Goal: Task Accomplishment & Management: Complete application form

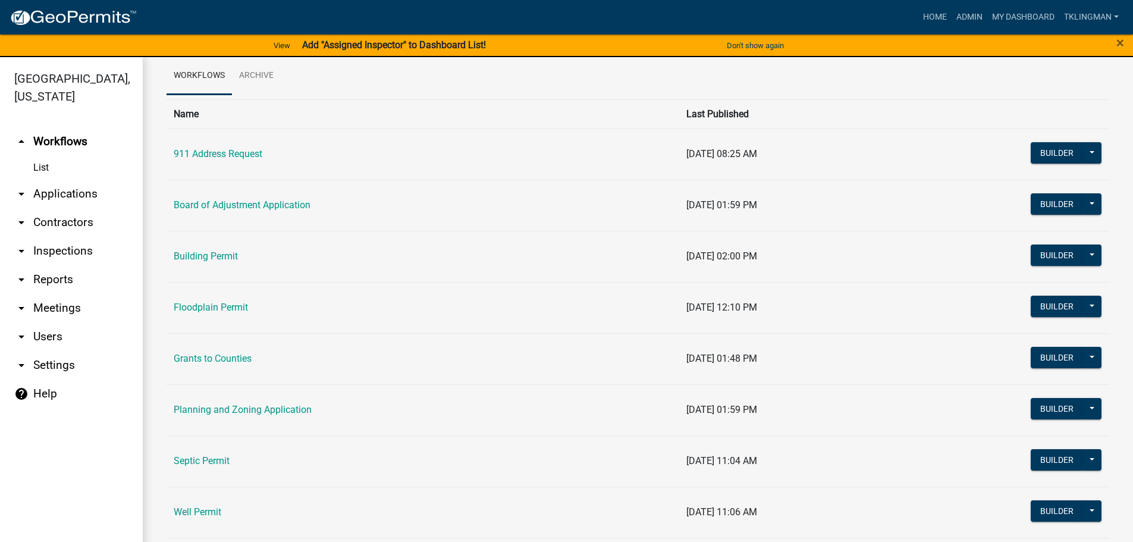
scroll to position [115, 0]
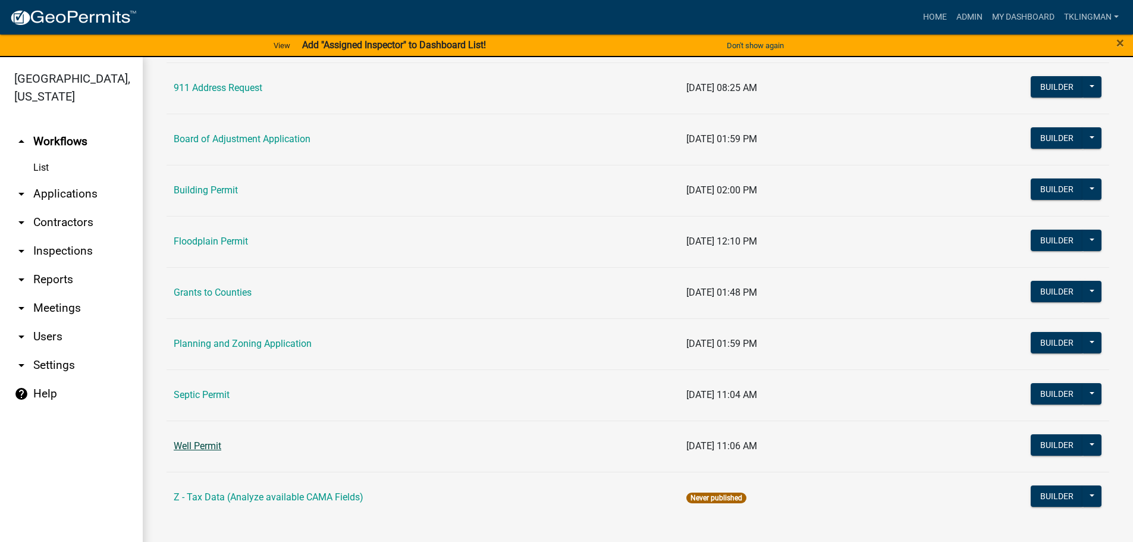
click at [190, 445] on link "Well Permit" at bounding box center [198, 445] width 48 height 11
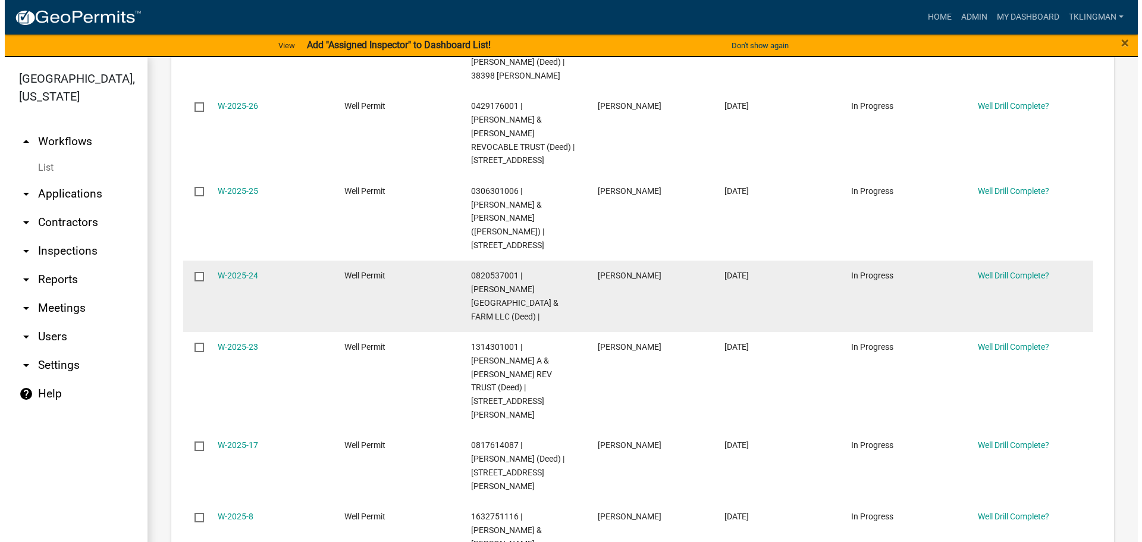
scroll to position [357, 0]
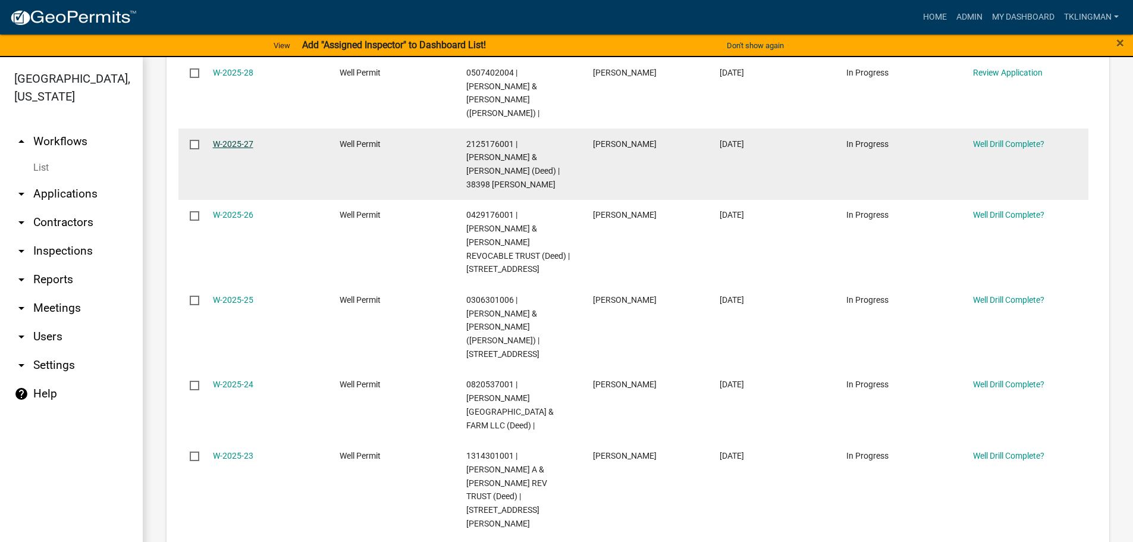
click at [242, 139] on link "W-2025-27" at bounding box center [233, 144] width 40 height 10
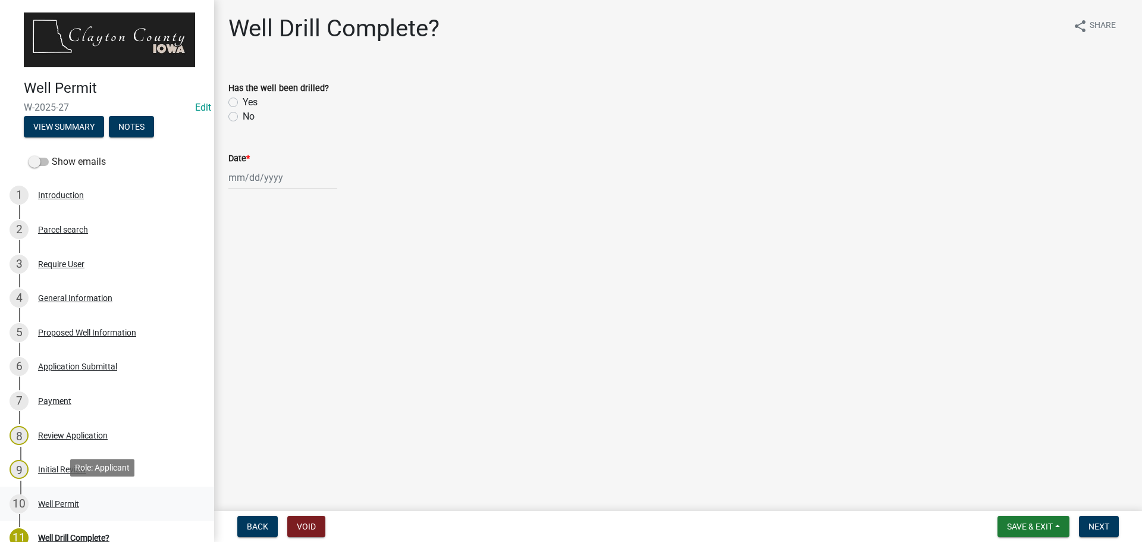
click at [67, 503] on div "Well Permit" at bounding box center [58, 503] width 41 height 8
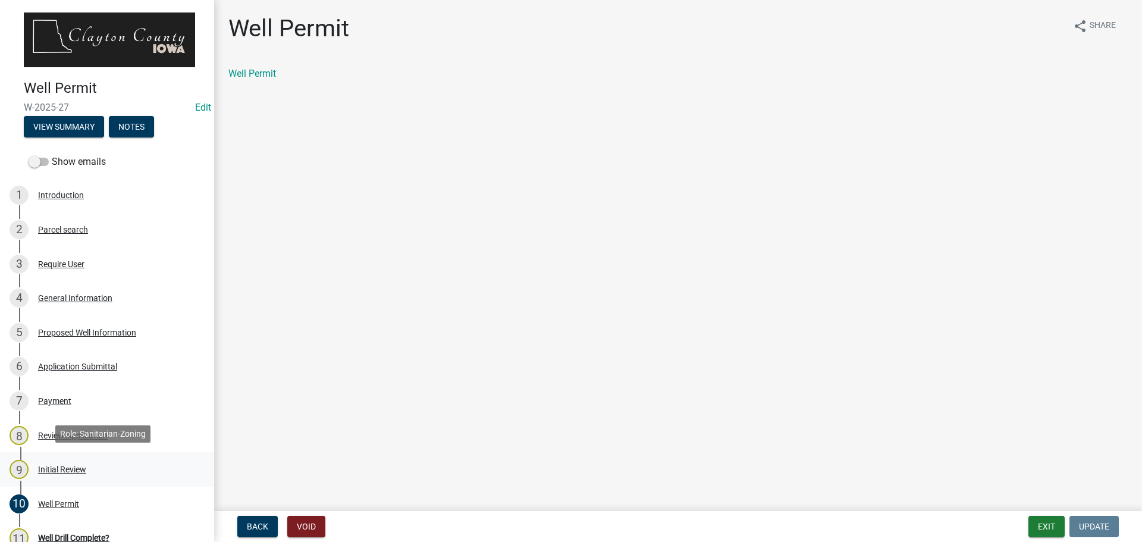
click at [55, 465] on div "Initial Review" at bounding box center [62, 469] width 48 height 8
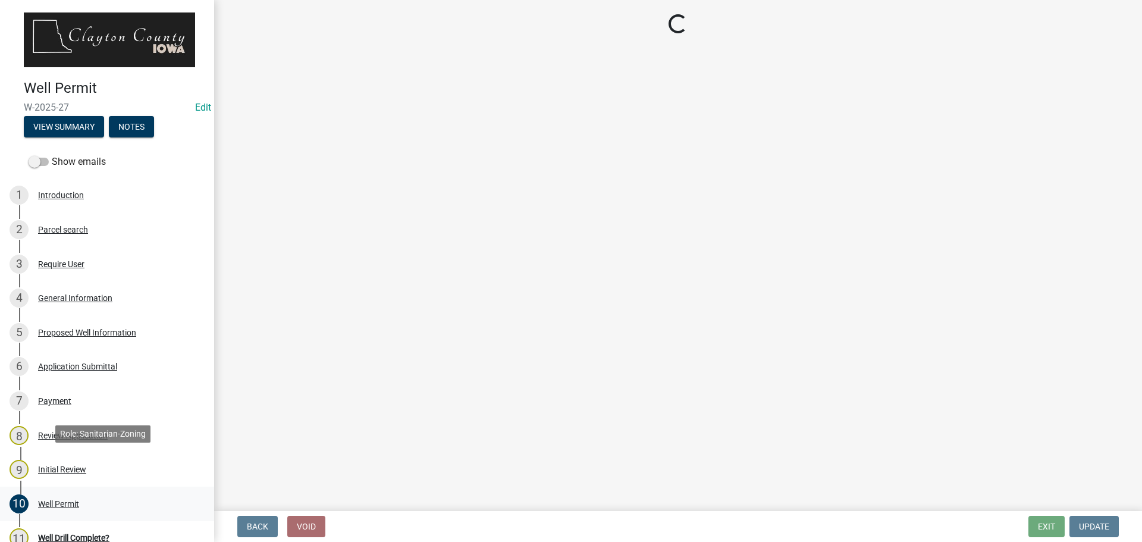
select select "41ff415c-e69d-4efe-9870-abb05f229412"
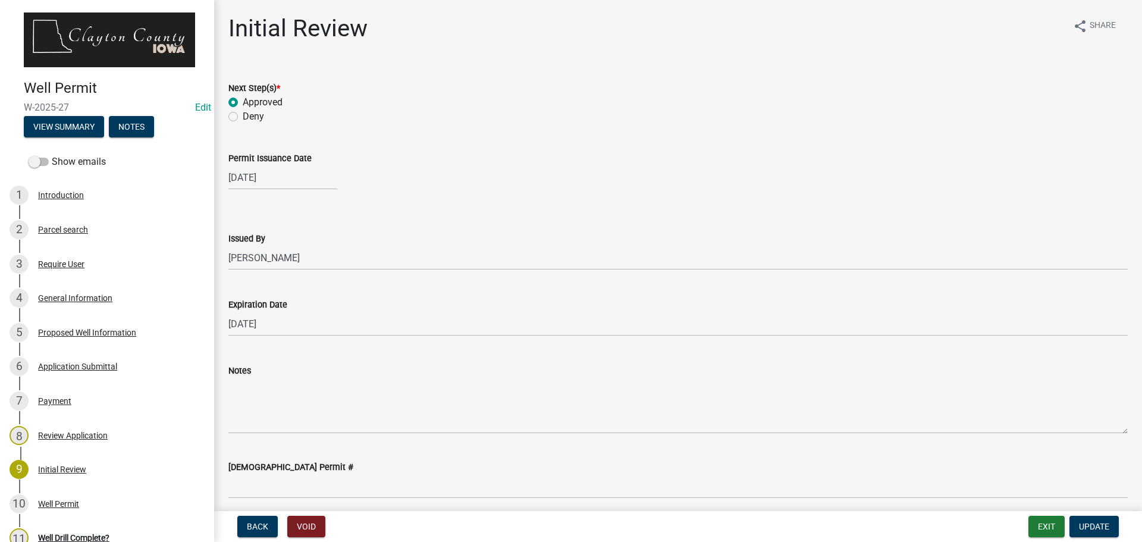
click at [823, 222] on form "Issued By Select Item... [PERSON_NAME] [PERSON_NAME]" at bounding box center [677, 243] width 899 height 53
click at [74, 294] on div "General Information" at bounding box center [75, 298] width 74 height 8
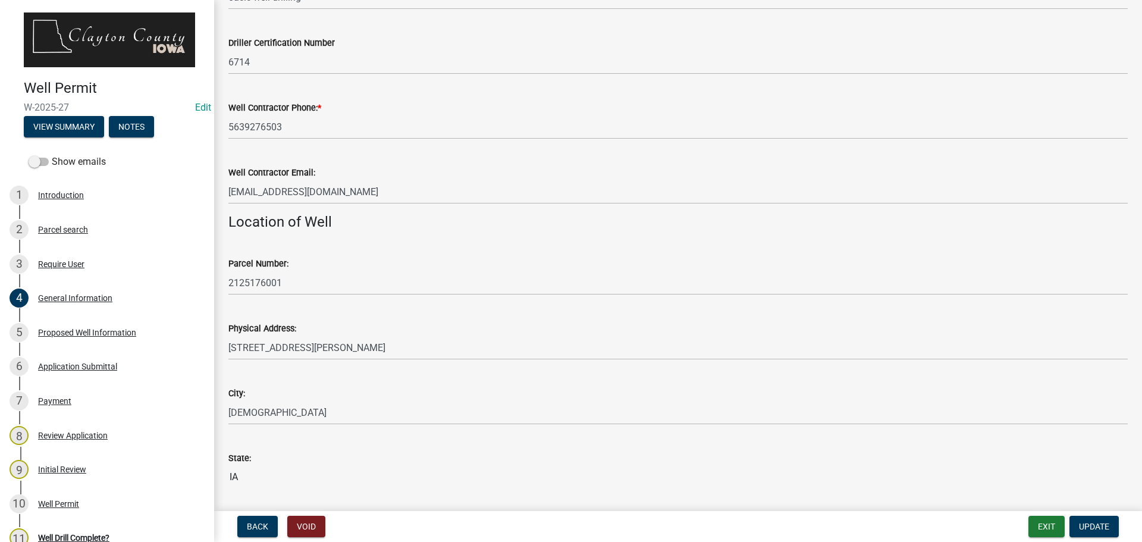
scroll to position [521, 0]
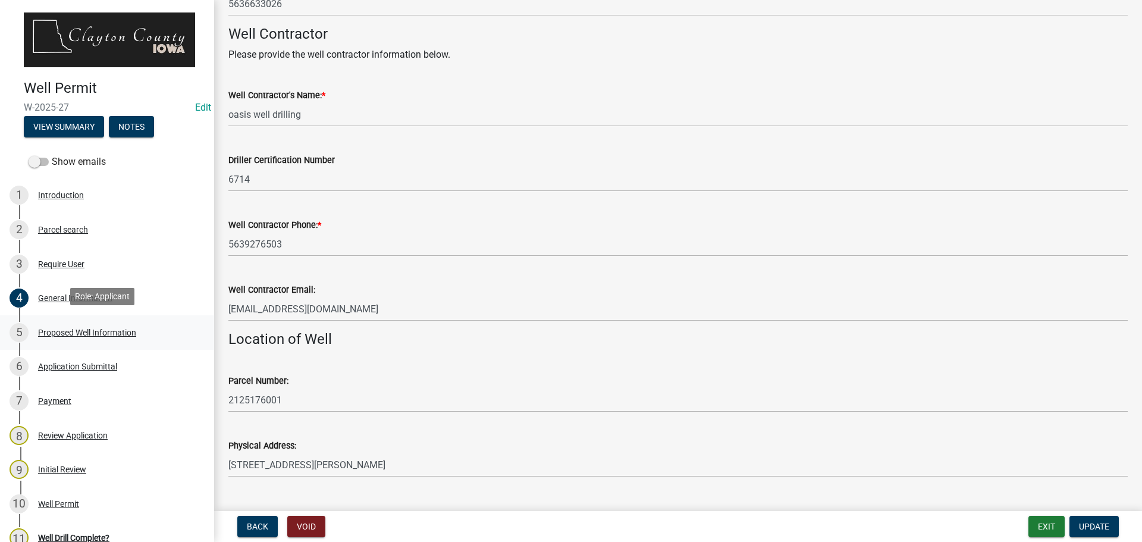
click at [71, 329] on div "Proposed Well Information" at bounding box center [87, 332] width 98 height 8
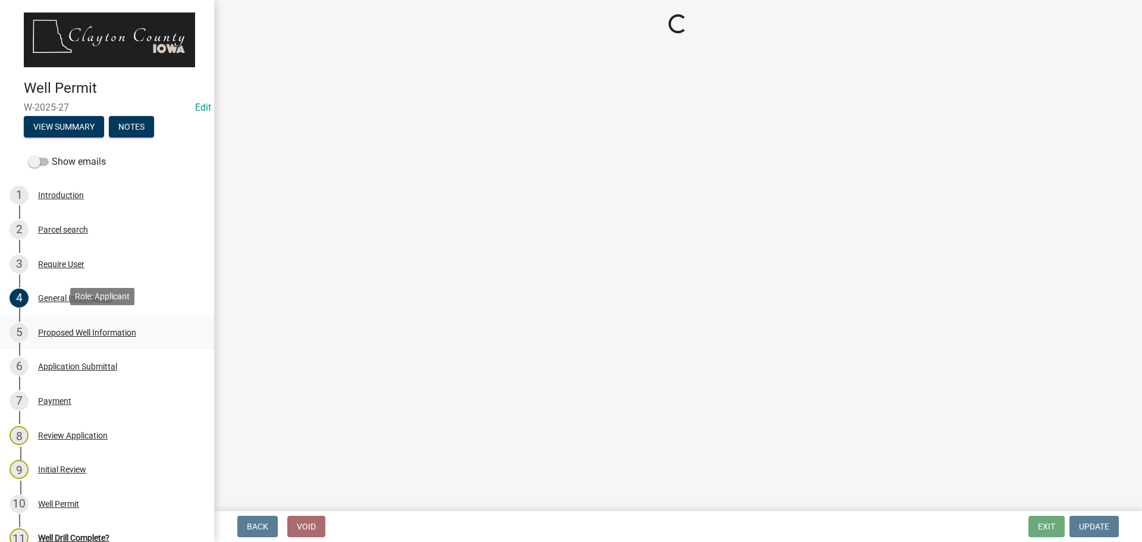
scroll to position [0, 0]
select select "b914ece8-feae-4b0c-9c33-9caeeca31e48"
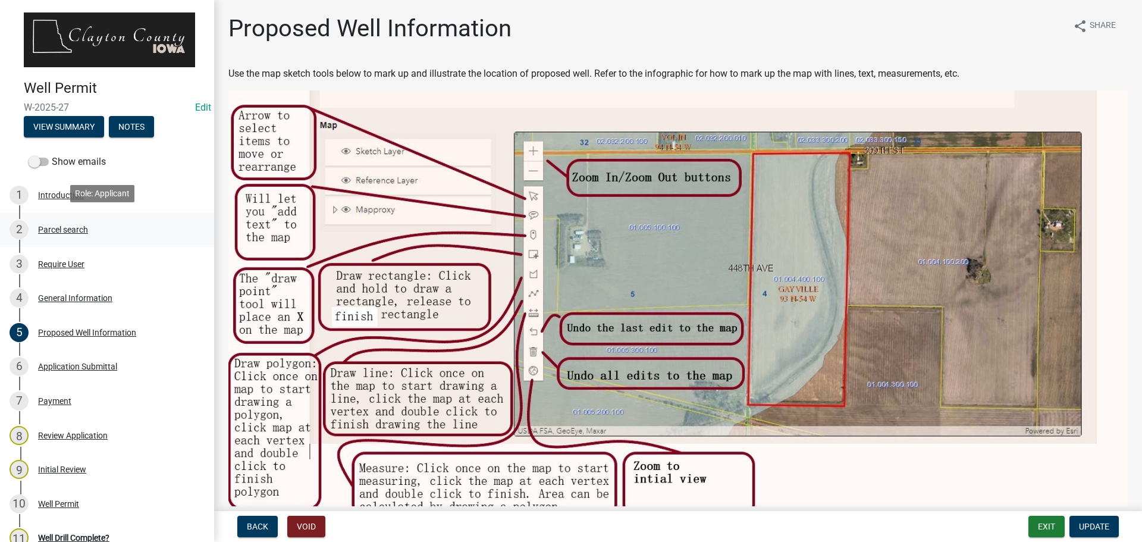
click at [80, 225] on div "Parcel search" at bounding box center [63, 229] width 50 height 8
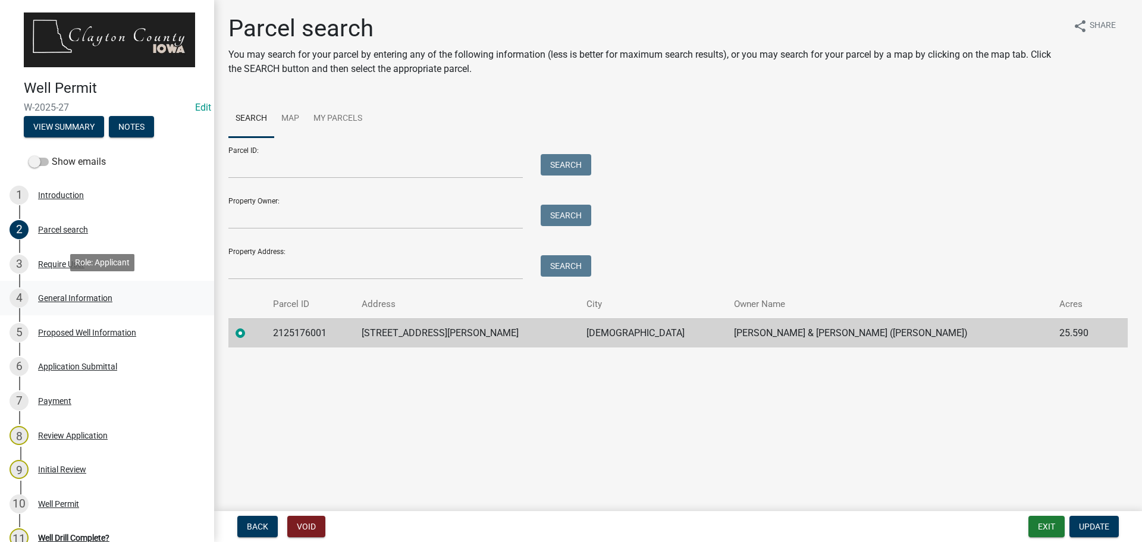
click at [54, 294] on div "General Information" at bounding box center [75, 298] width 74 height 8
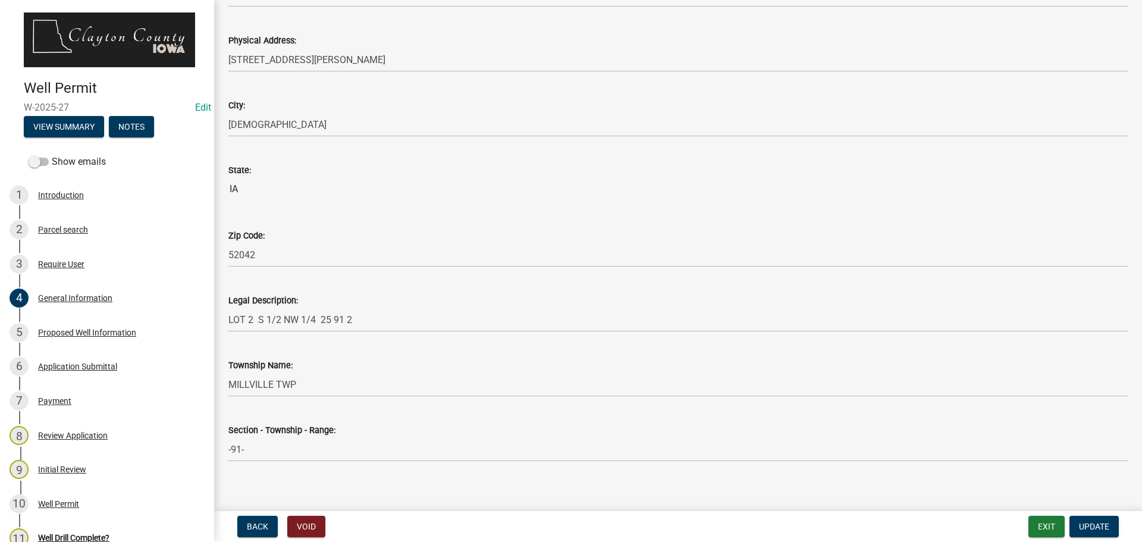
scroll to position [937, 0]
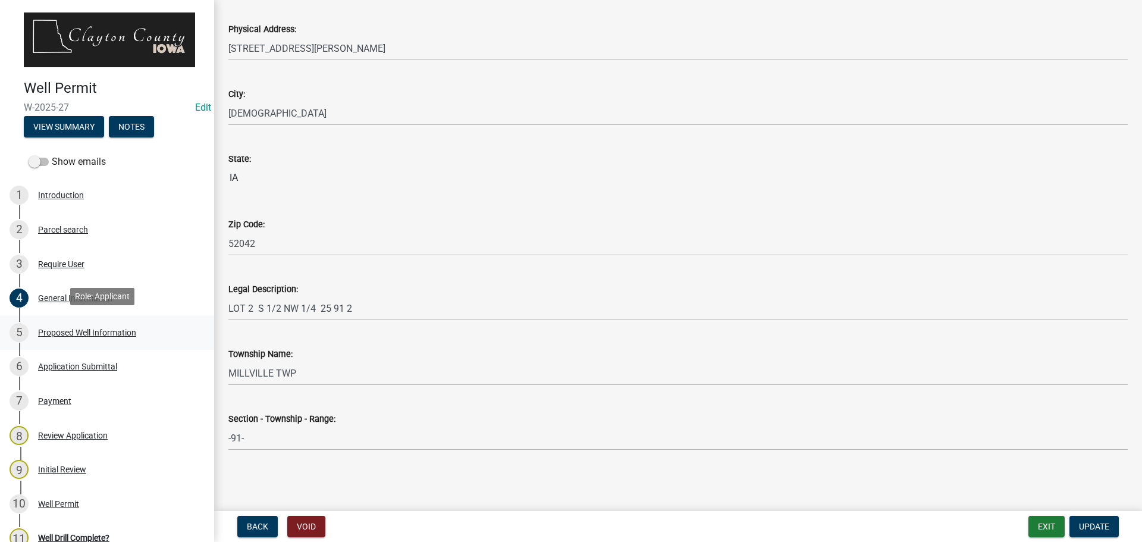
click at [95, 328] on div "Proposed Well Information" at bounding box center [87, 332] width 98 height 8
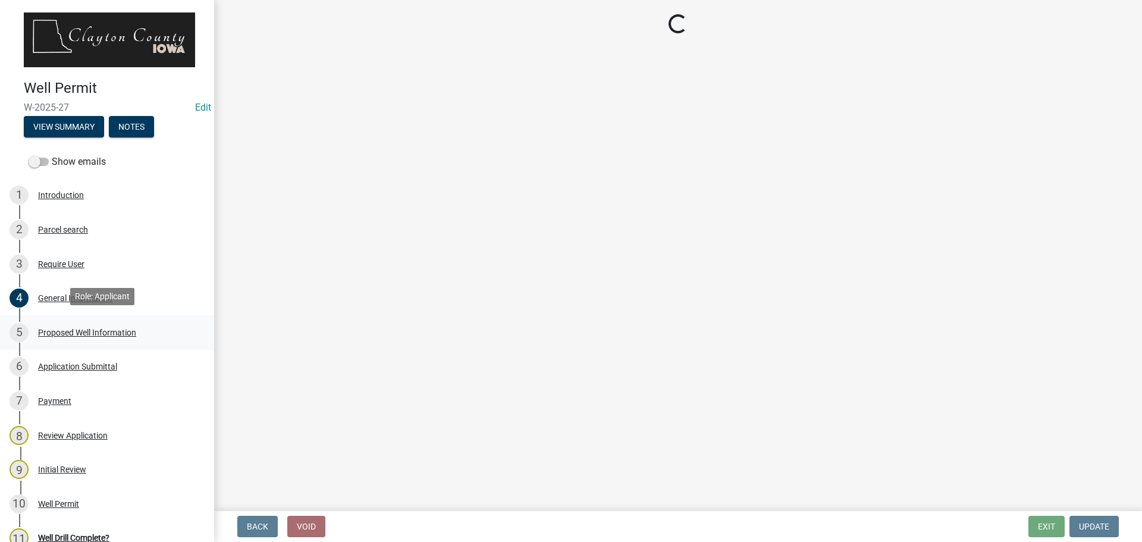
select select "b914ece8-feae-4b0c-9c33-9caeeca31e48"
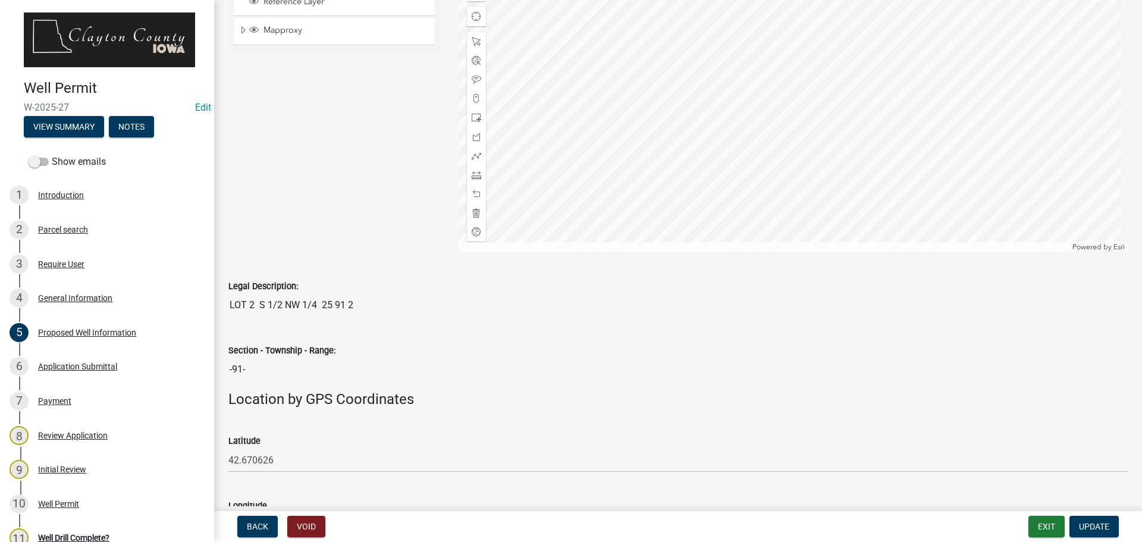
scroll to position [773, 0]
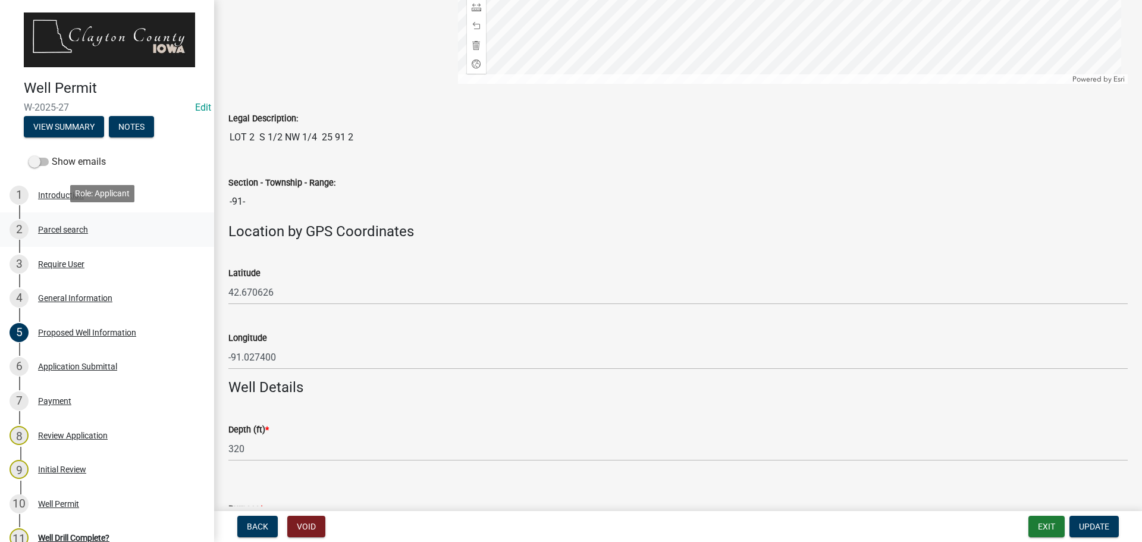
click at [58, 225] on div "Parcel search" at bounding box center [63, 229] width 50 height 8
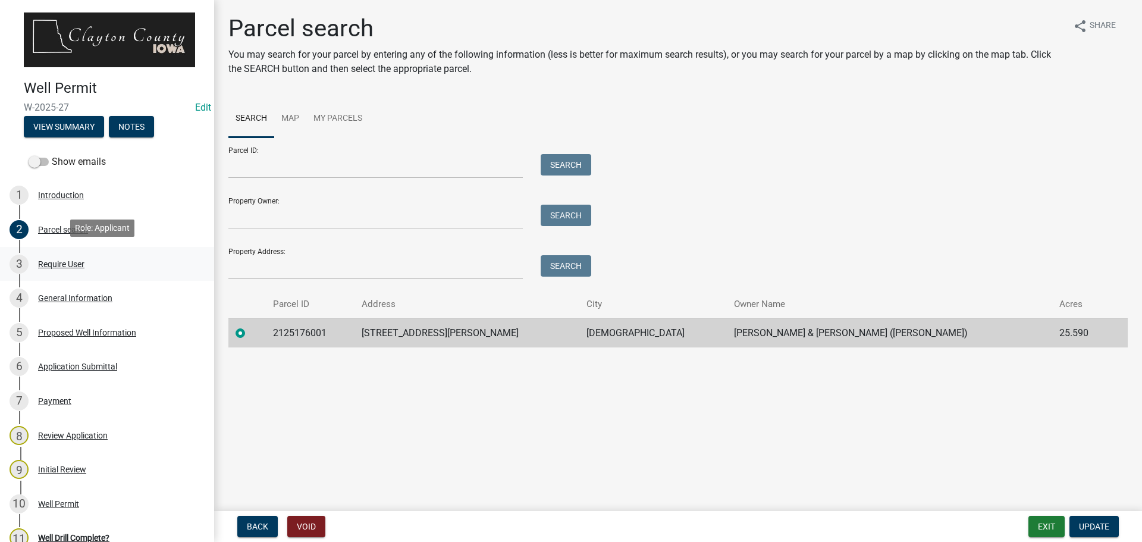
click at [84, 260] on div "Require User" at bounding box center [61, 264] width 46 height 8
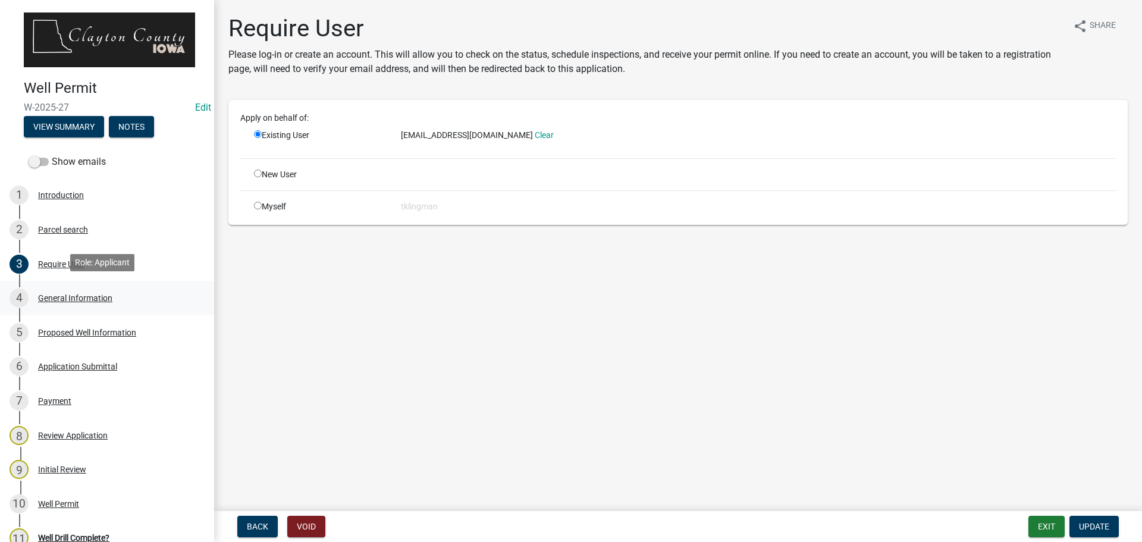
click at [79, 294] on div "General Information" at bounding box center [75, 298] width 74 height 8
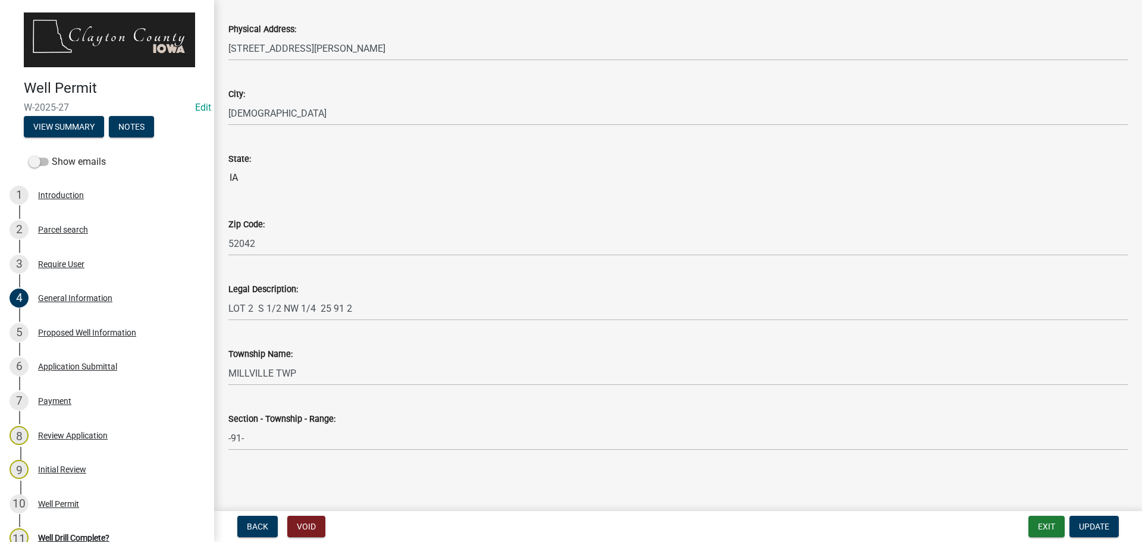
scroll to position [699, 0]
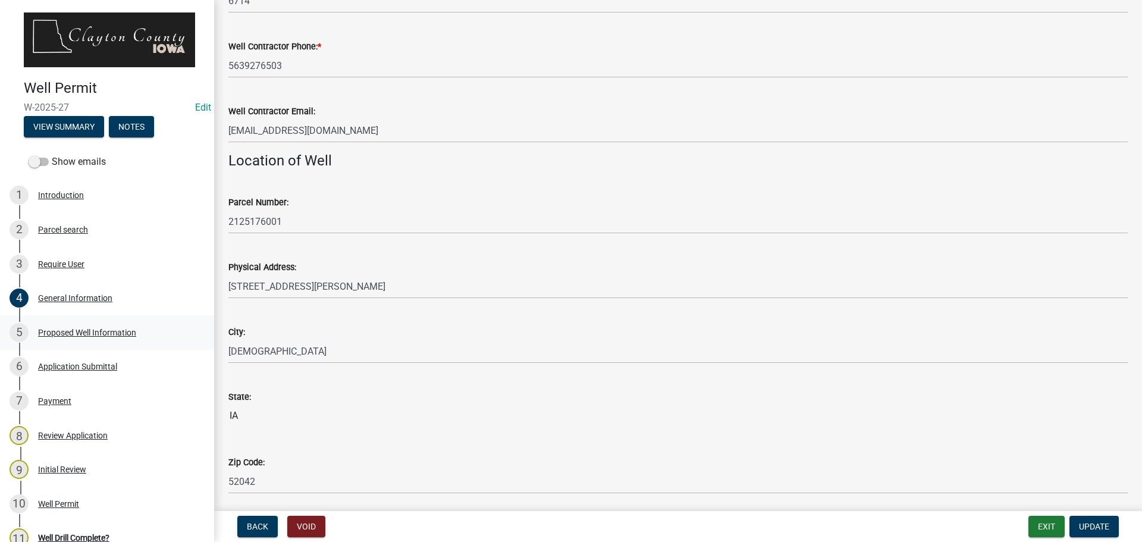
click at [54, 329] on div "Proposed Well Information" at bounding box center [87, 332] width 98 height 8
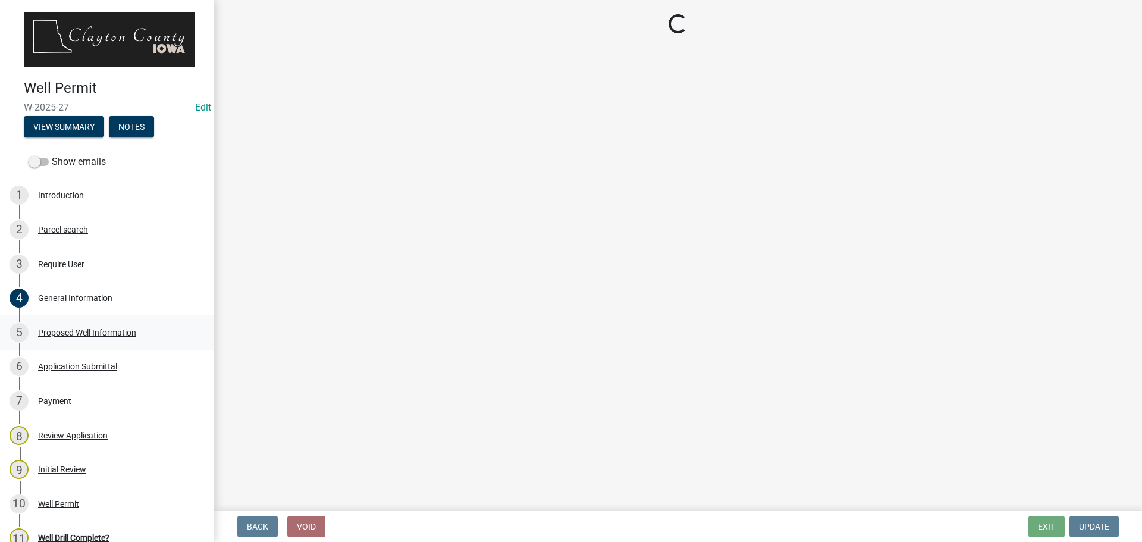
scroll to position [0, 0]
select select "b914ece8-feae-4b0c-9c33-9caeeca31e48"
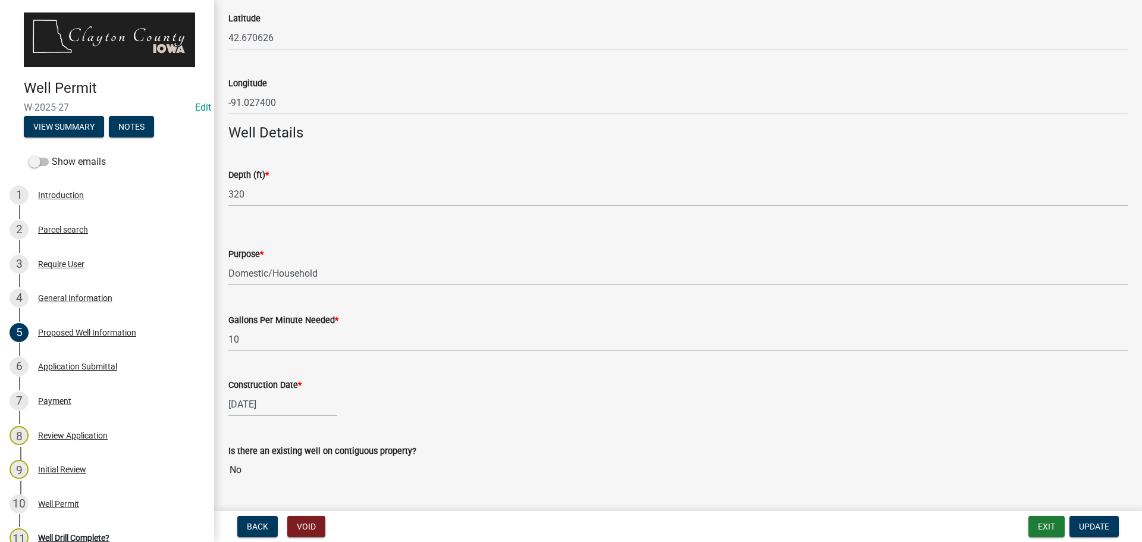
scroll to position [1055, 0]
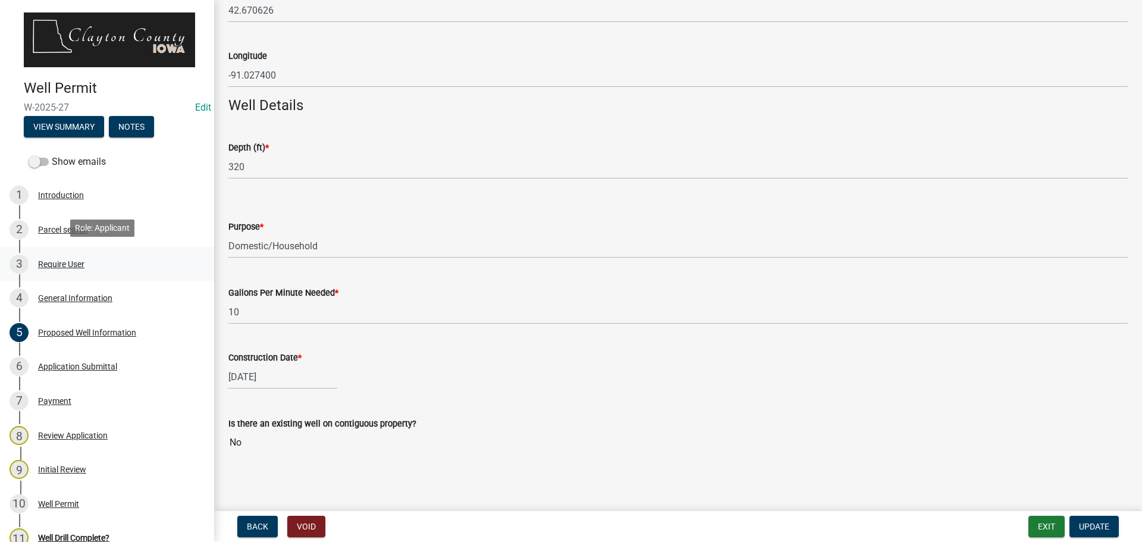
click at [63, 262] on div "Require User" at bounding box center [61, 264] width 46 height 8
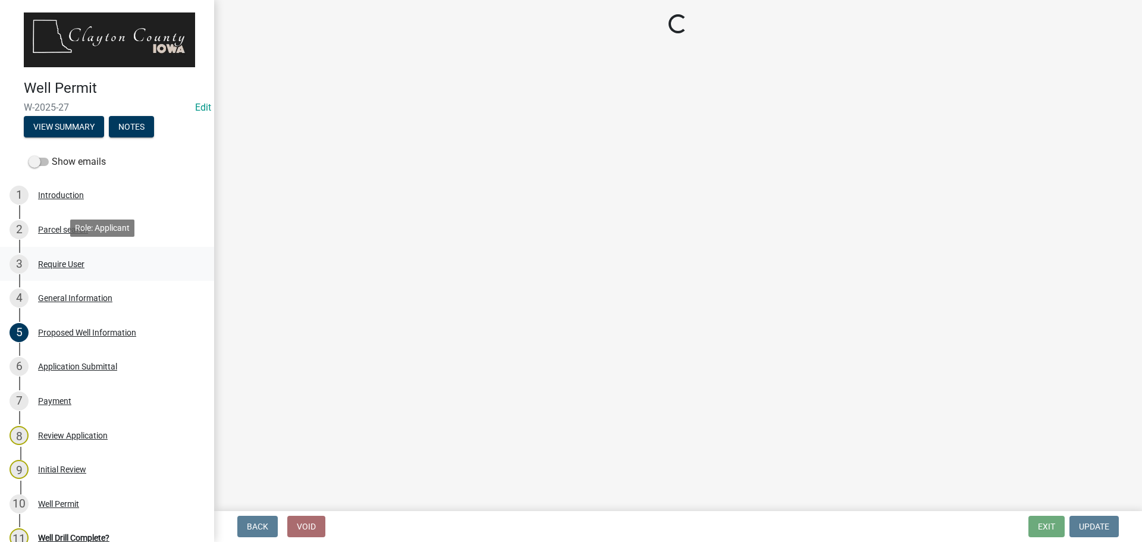
scroll to position [0, 0]
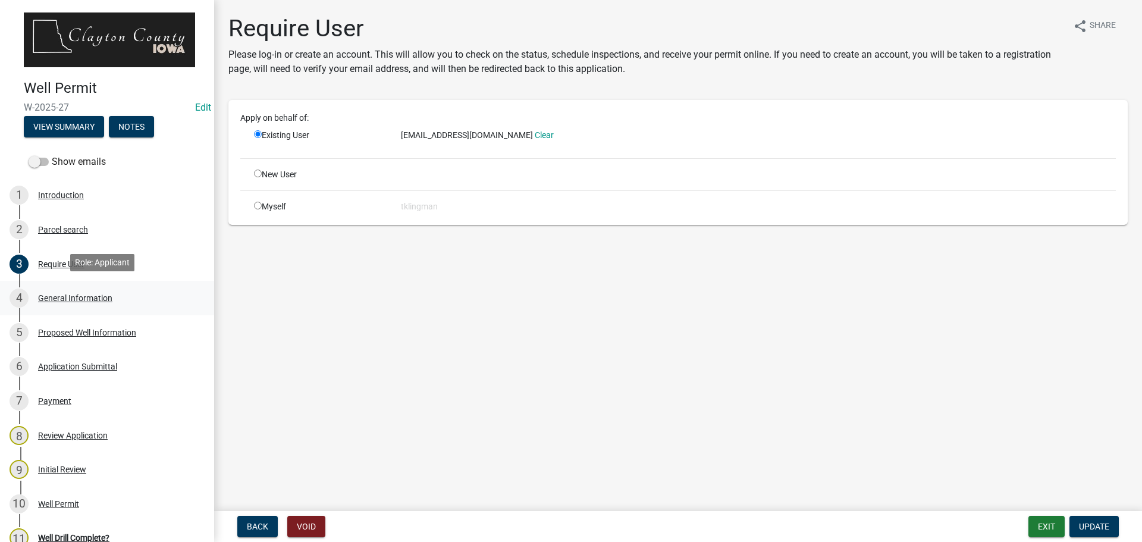
click at [59, 294] on div "General Information" at bounding box center [75, 298] width 74 height 8
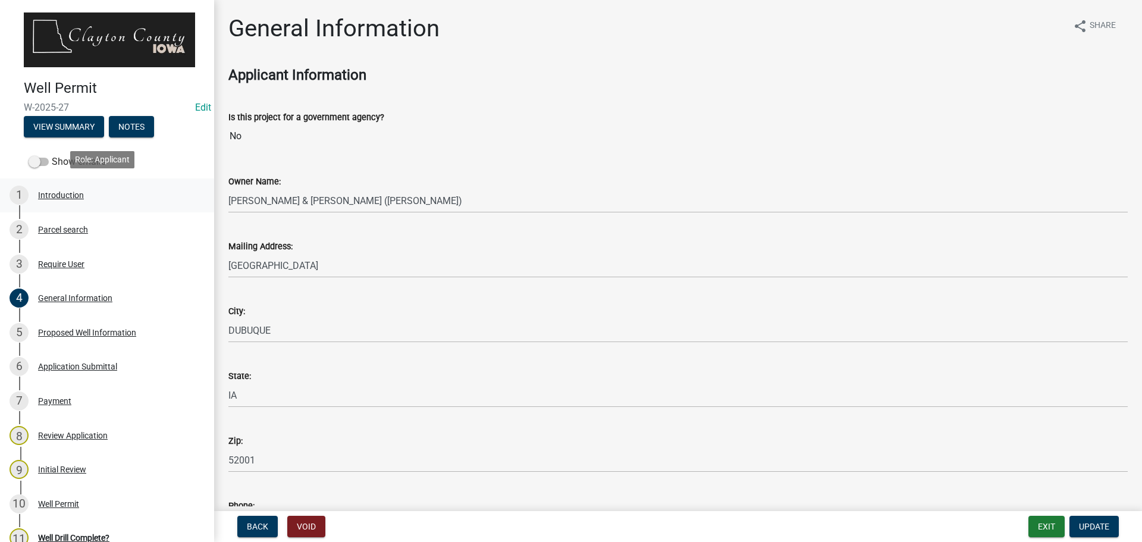
click at [55, 192] on div "Introduction" at bounding box center [61, 195] width 46 height 8
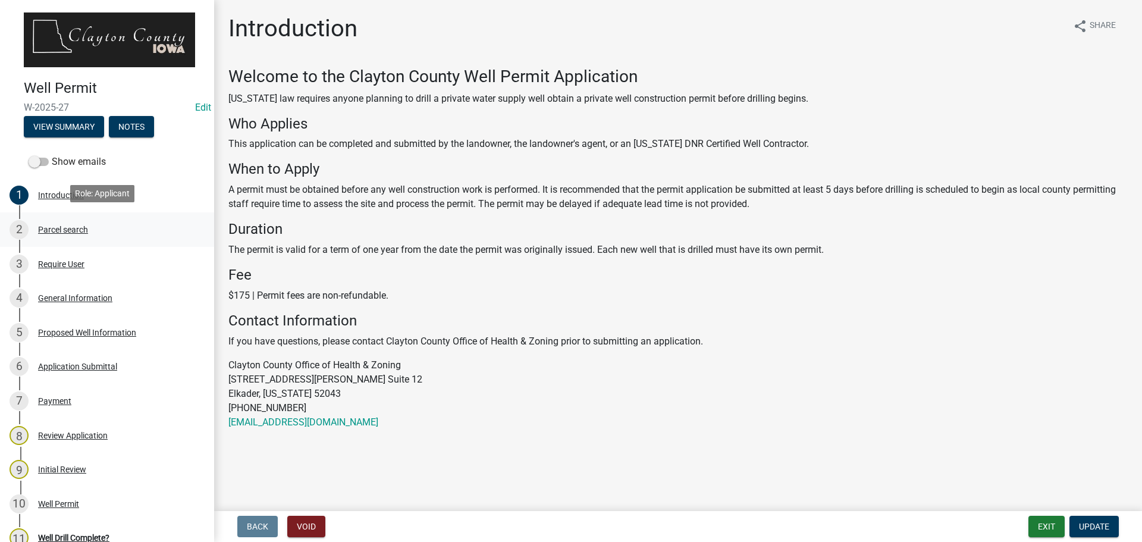
click at [51, 227] on div "Parcel search" at bounding box center [63, 229] width 50 height 8
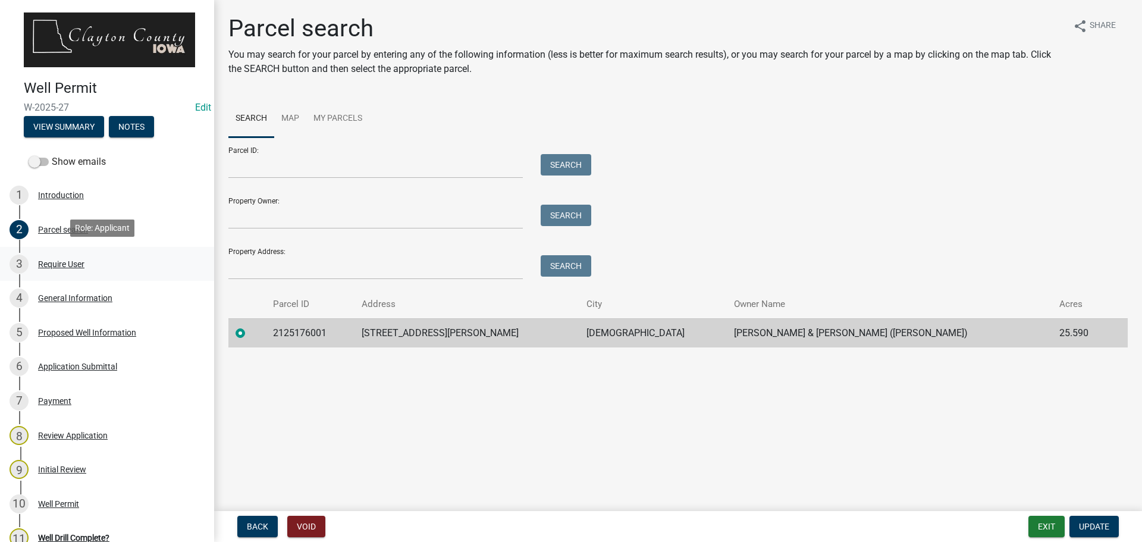
click at [76, 263] on div "Require User" at bounding box center [61, 264] width 46 height 8
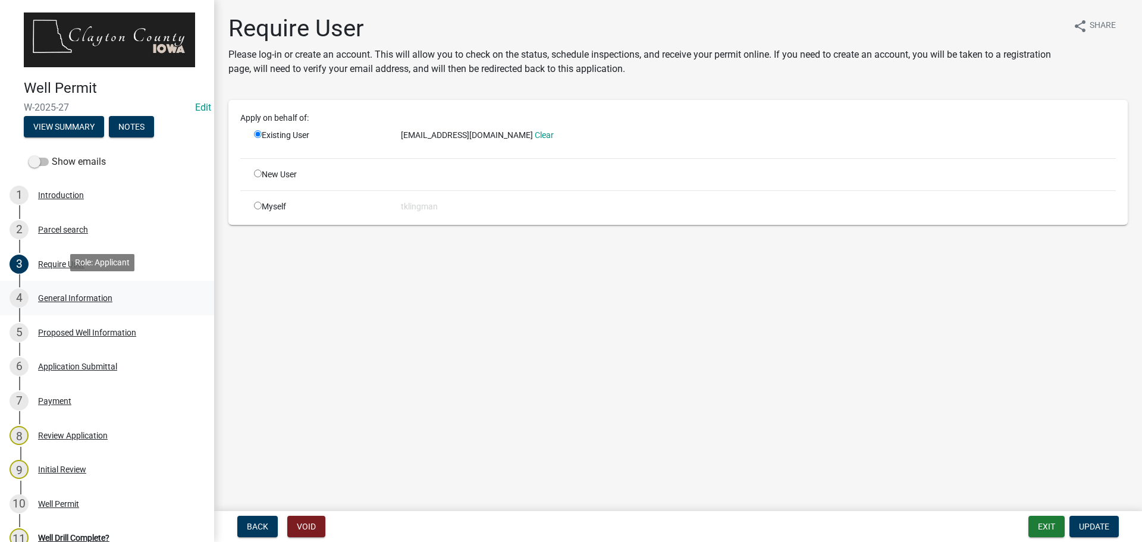
click at [62, 294] on div "General Information" at bounding box center [75, 298] width 74 height 8
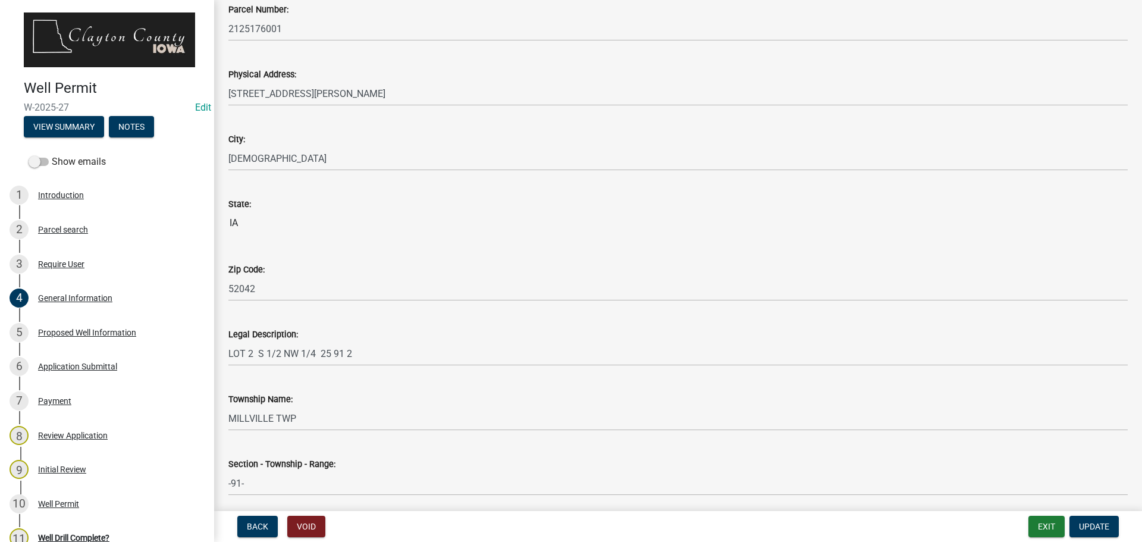
scroll to position [937, 0]
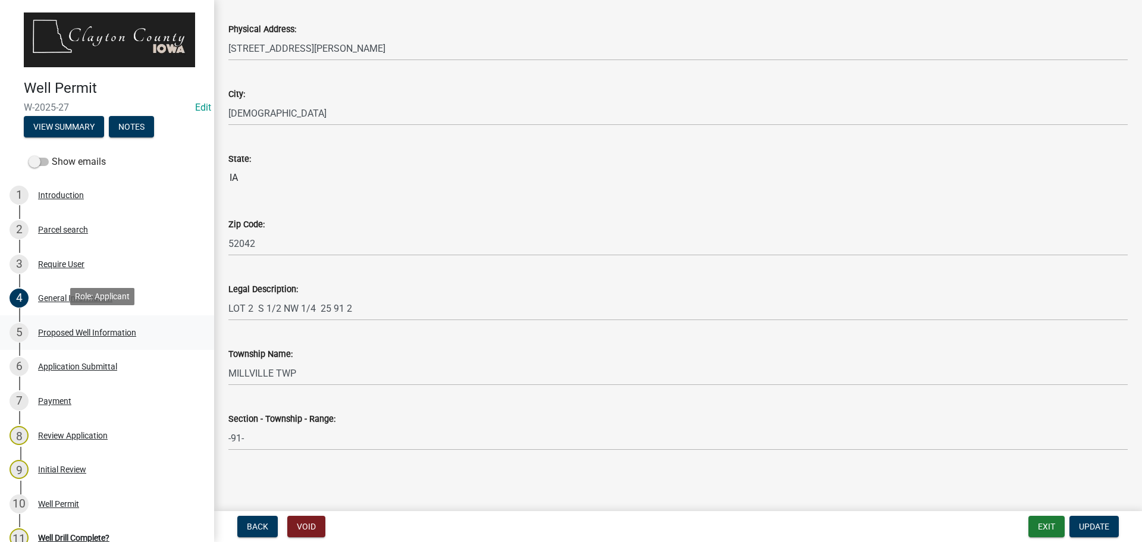
click at [65, 328] on div "Proposed Well Information" at bounding box center [87, 332] width 98 height 8
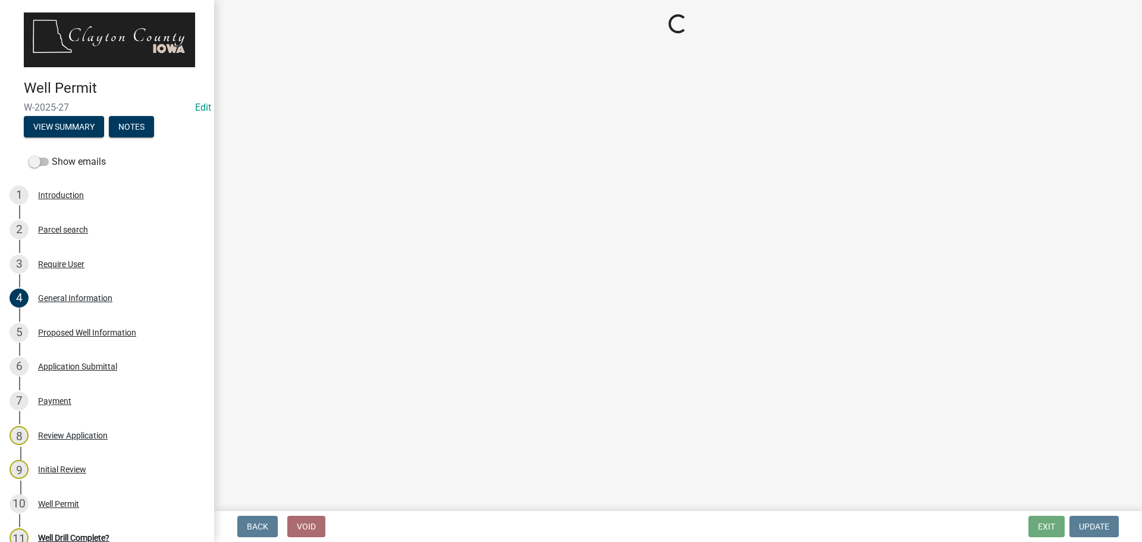
select select "b914ece8-feae-4b0c-9c33-9caeeca31e48"
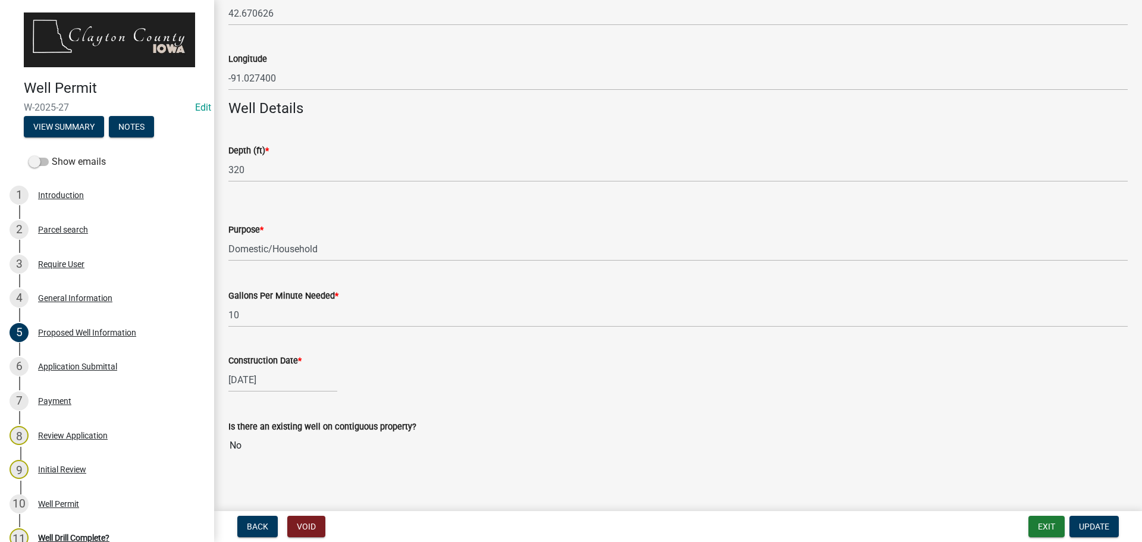
scroll to position [1055, 0]
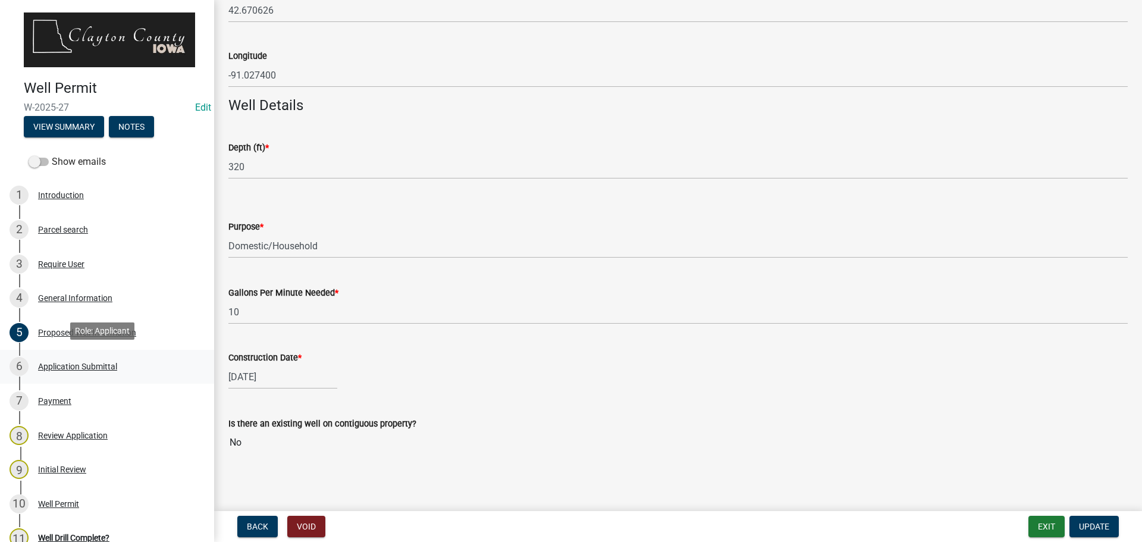
click at [85, 364] on div "Application Submittal" at bounding box center [77, 366] width 79 height 8
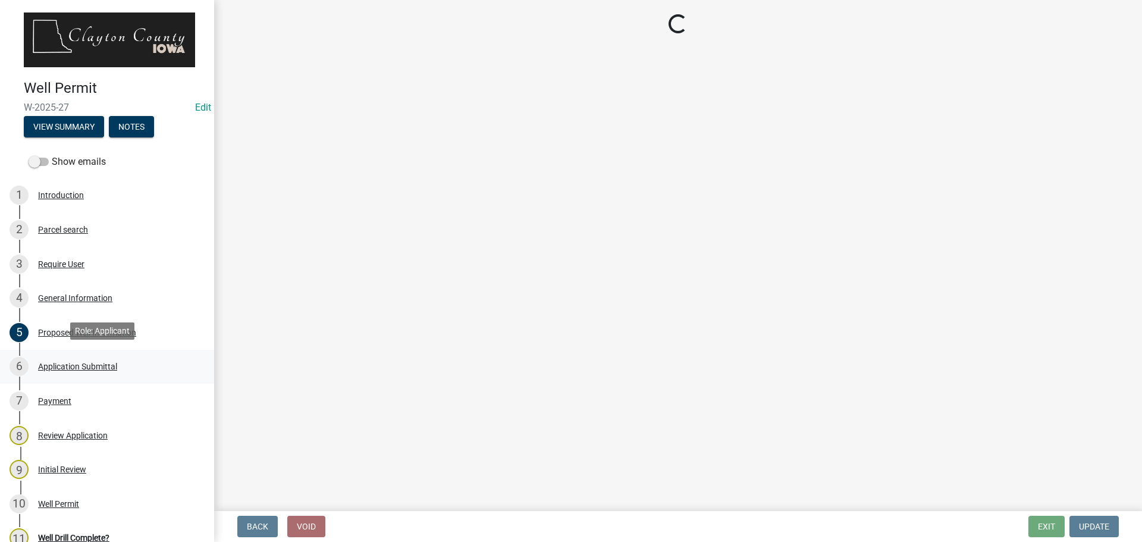
scroll to position [0, 0]
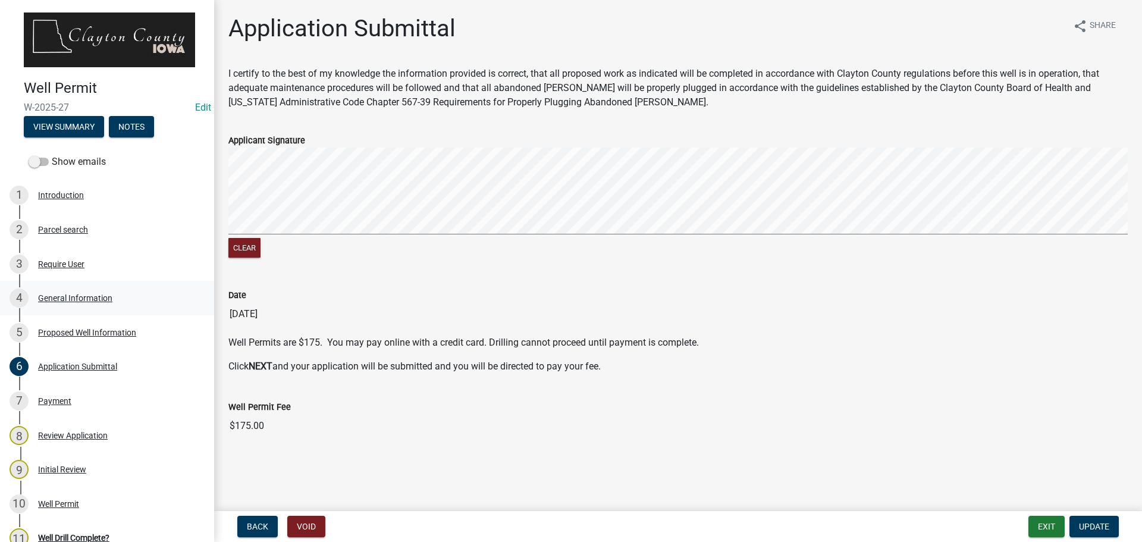
click at [66, 294] on div "General Information" at bounding box center [75, 298] width 74 height 8
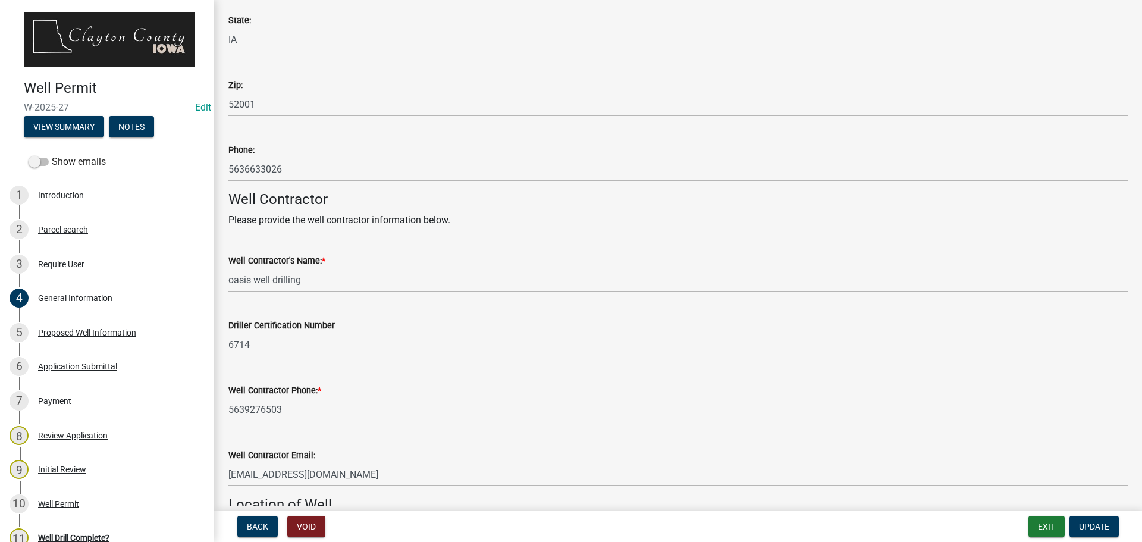
scroll to position [357, 0]
click at [80, 332] on div "Proposed Well Information" at bounding box center [87, 332] width 98 height 8
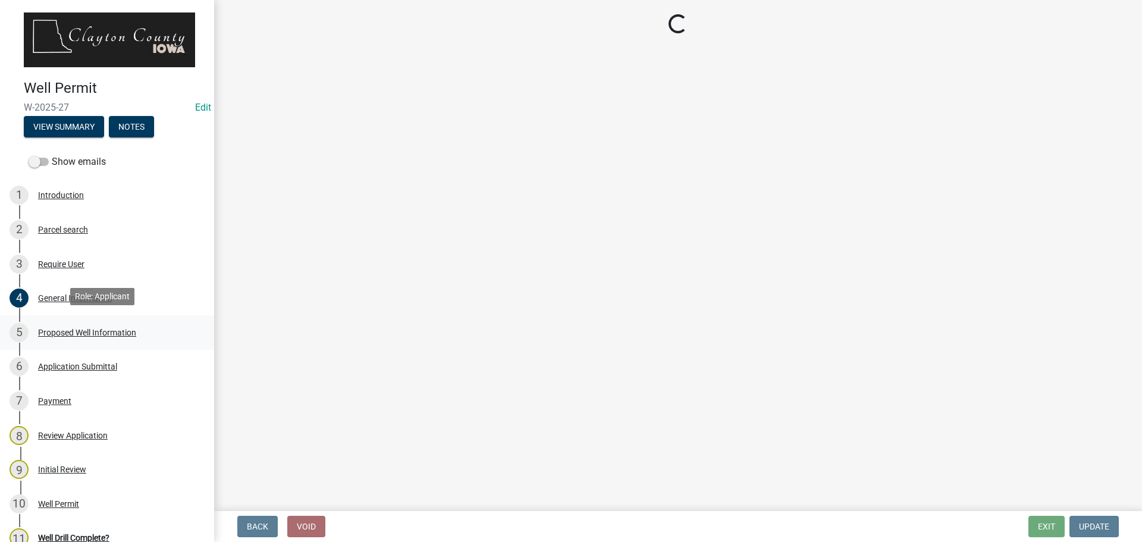
scroll to position [0, 0]
select select "b914ece8-feae-4b0c-9c33-9caeeca31e48"
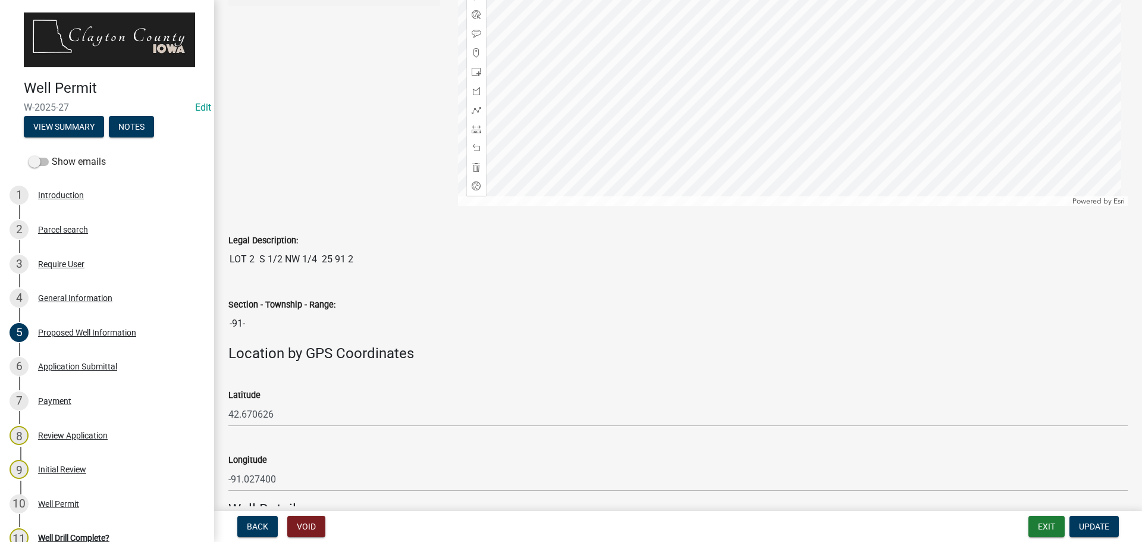
scroll to position [654, 0]
click at [56, 499] on div "Well Permit" at bounding box center [58, 503] width 41 height 8
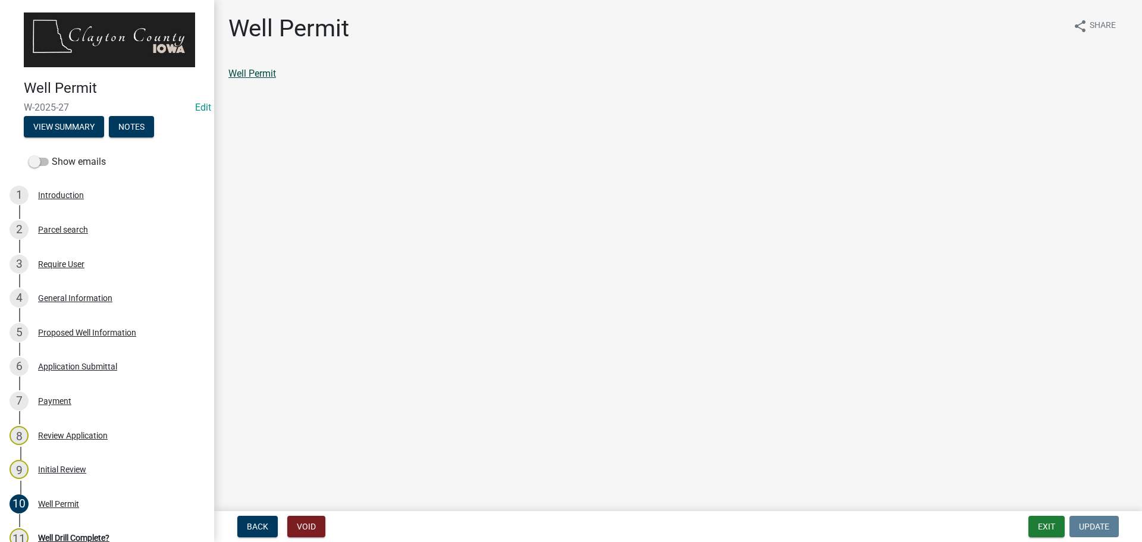
click at [260, 75] on link "Well Permit" at bounding box center [252, 73] width 48 height 11
click at [65, 465] on div "Initial Review" at bounding box center [62, 469] width 48 height 8
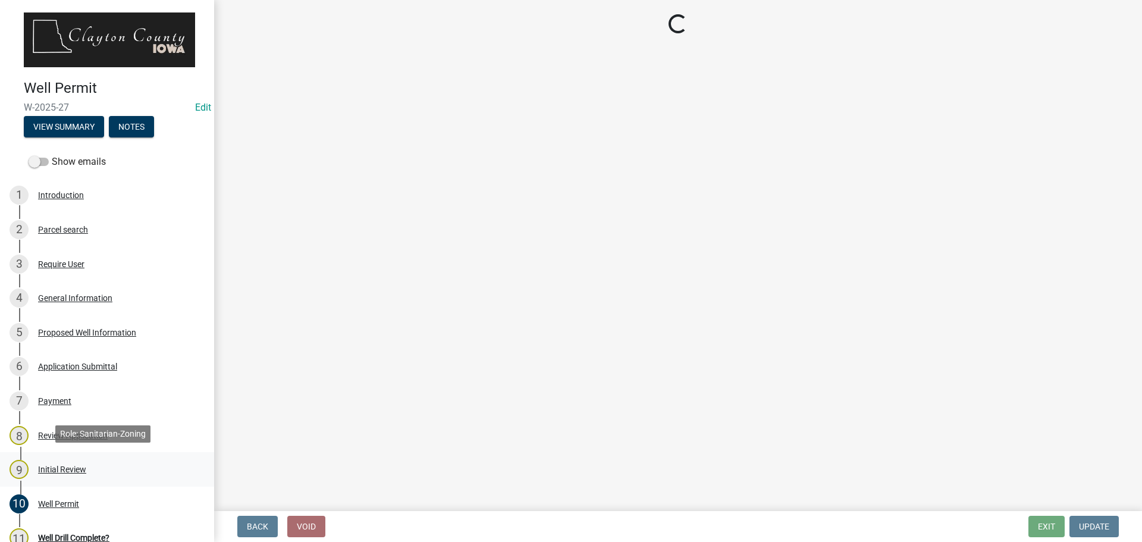
select select "41ff415c-e69d-4efe-9870-abb05f229412"
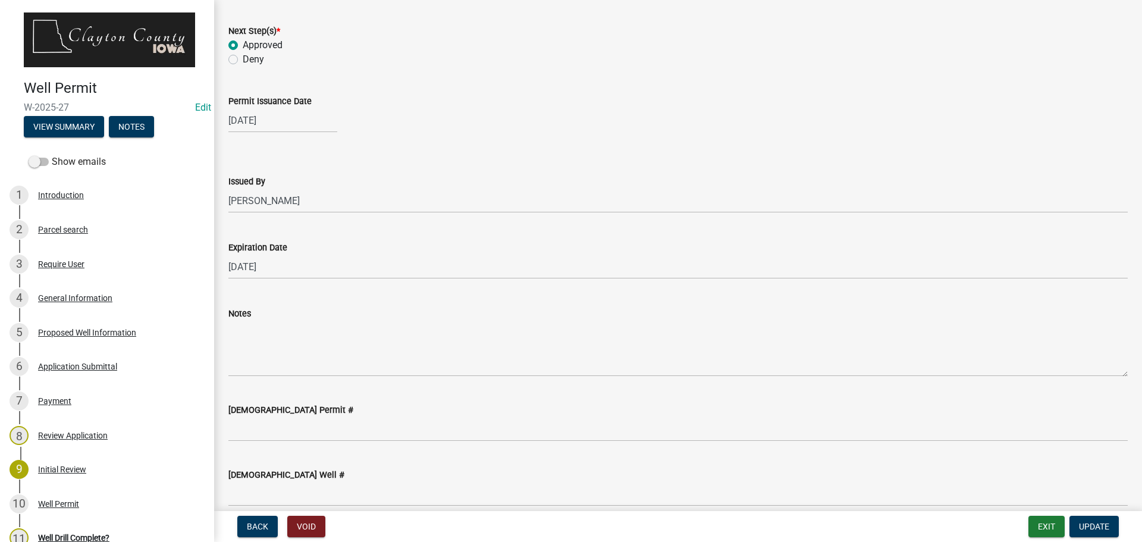
scroll to position [113, 0]
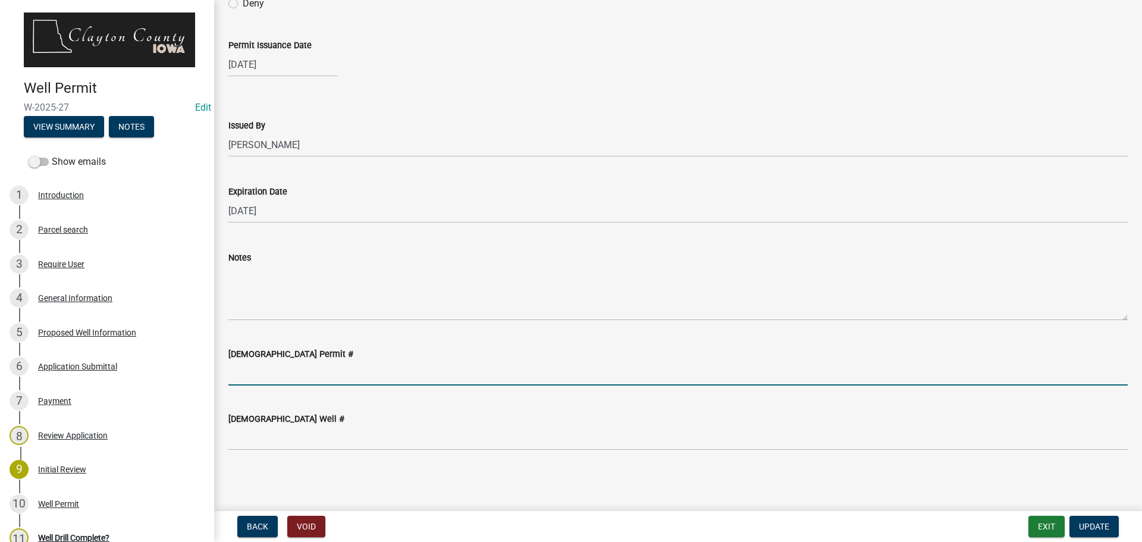
click at [244, 376] on input "[DEMOGRAPHIC_DATA] Permit #" at bounding box center [677, 373] width 899 height 24
type input "64961"
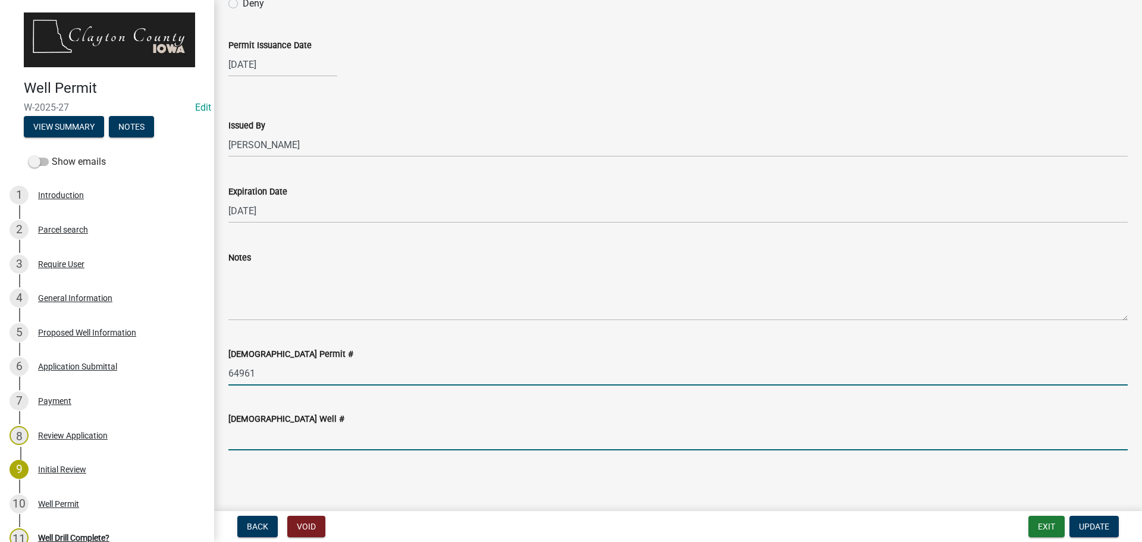
click at [268, 438] on input "[DEMOGRAPHIC_DATA] Well #" at bounding box center [677, 438] width 899 height 24
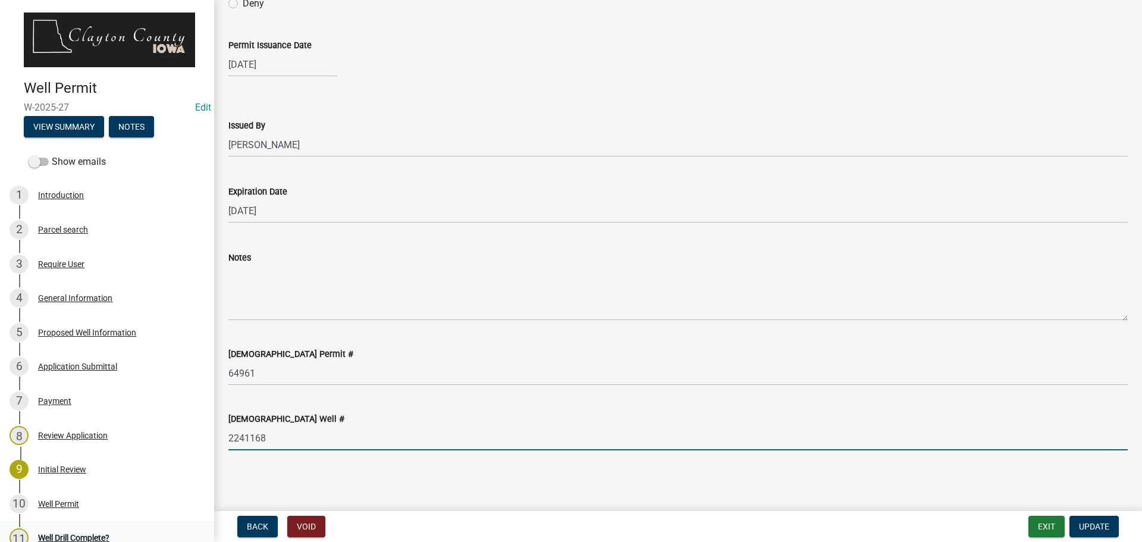
type input "2241168"
click at [1079, 524] on span "Update" at bounding box center [1094, 526] width 30 height 10
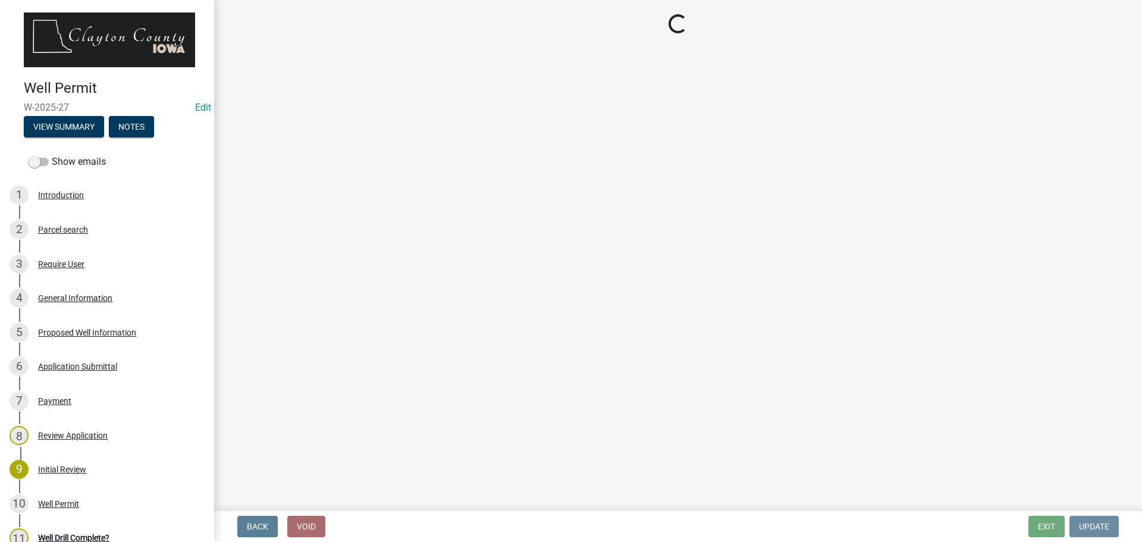
scroll to position [0, 0]
